Goal: Task Accomplishment & Management: Manage account settings

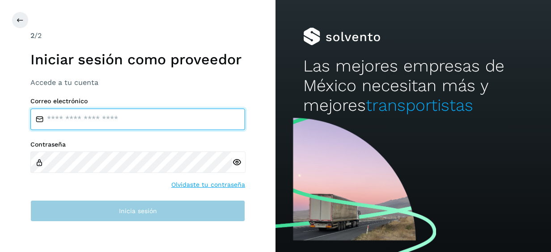
type input "**********"
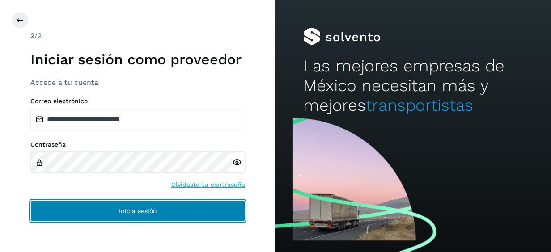
click at [162, 207] on button "Inicia sesión" at bounding box center [137, 210] width 215 height 21
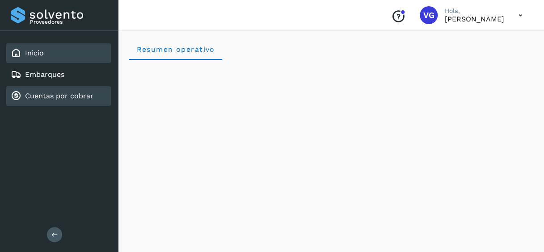
click at [46, 96] on link "Cuentas por cobrar" at bounding box center [59, 96] width 68 height 8
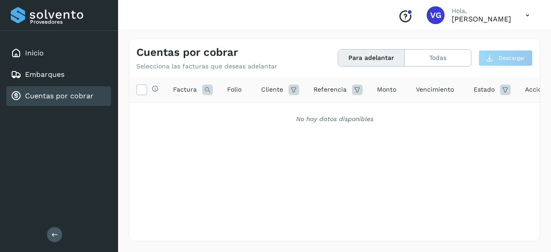
click at [46, 96] on link "Cuentas por cobrar" at bounding box center [59, 96] width 68 height 8
click at [386, 58] on button "Para adelantar" at bounding box center [371, 58] width 67 height 17
click at [433, 63] on button "Todas" at bounding box center [438, 58] width 66 height 17
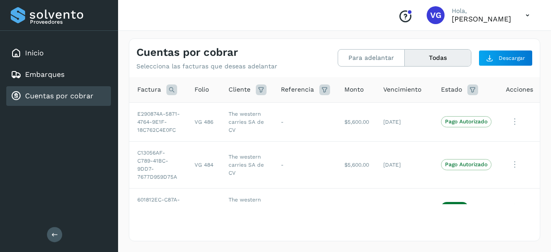
scroll to position [0, 47]
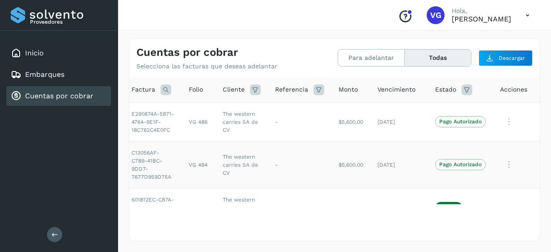
click at [463, 165] on p "Pago Autorizado" at bounding box center [460, 164] width 42 height 6
click at [502, 131] on icon at bounding box center [509, 122] width 18 height 18
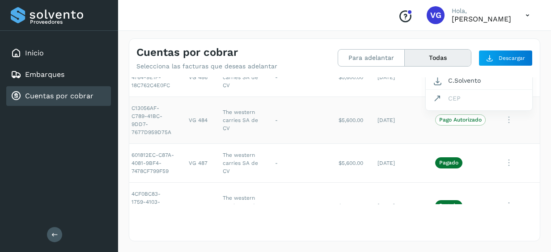
click at [536, 82] on div at bounding box center [275, 126] width 551 height 252
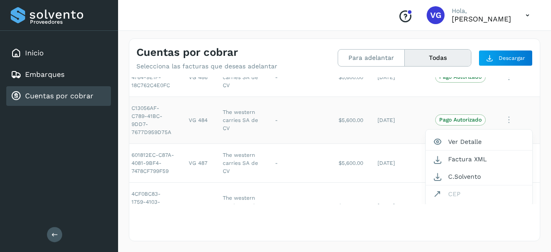
click at [536, 82] on div at bounding box center [275, 126] width 551 height 252
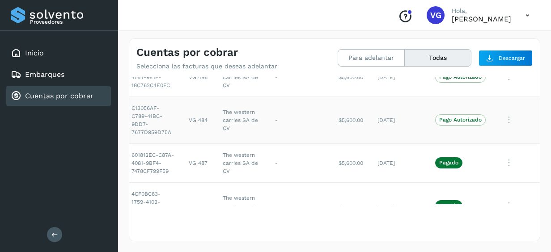
click at [536, 82] on div at bounding box center [275, 126] width 551 height 252
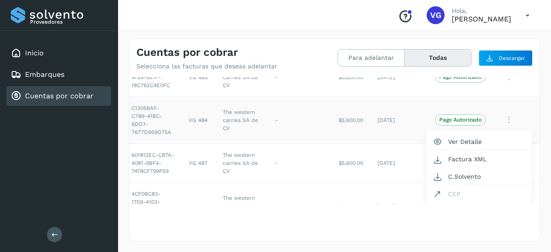
click at [540, 172] on div at bounding box center [275, 126] width 551 height 252
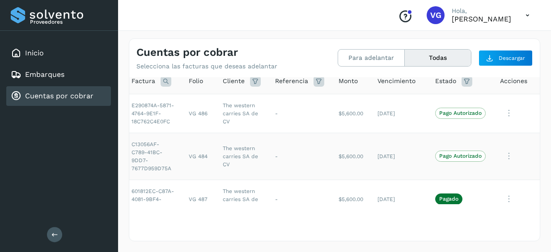
scroll to position [0, 47]
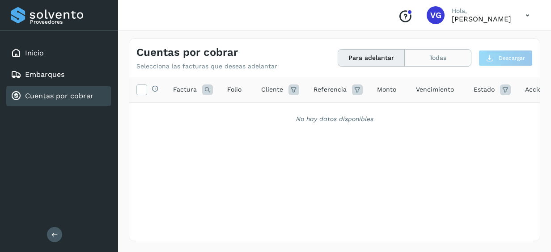
click at [418, 55] on button "Todas" at bounding box center [438, 58] width 66 height 17
click at [443, 63] on button "Todas" at bounding box center [438, 58] width 66 height 17
